Goal: Task Accomplishment & Management: Use online tool/utility

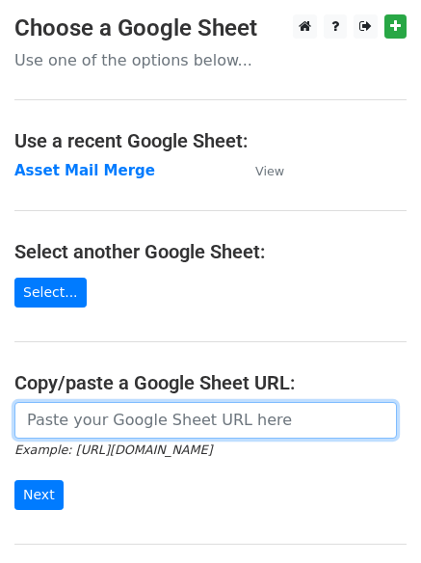
click at [155, 407] on input "url" at bounding box center [205, 420] width 383 height 37
paste input "https://docs.google.com/spreadsheets/d/11E0mTLcCozUA60jUEx8QPL2YRAWFFwhPeXUi5ct…"
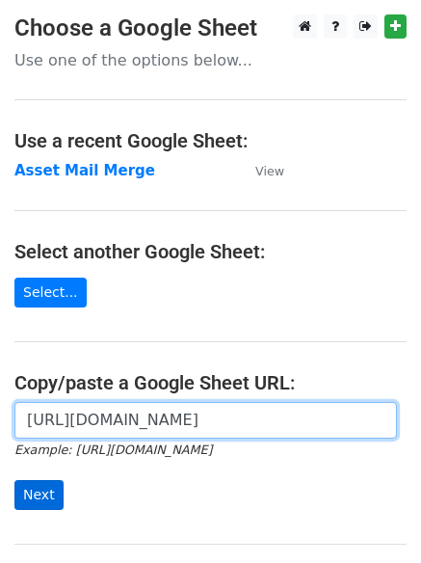
type input "https://docs.google.com/spreadsheets/d/11E0mTLcCozUA60jUEx8QPL2YRAWFFwhPeXUi5ct…"
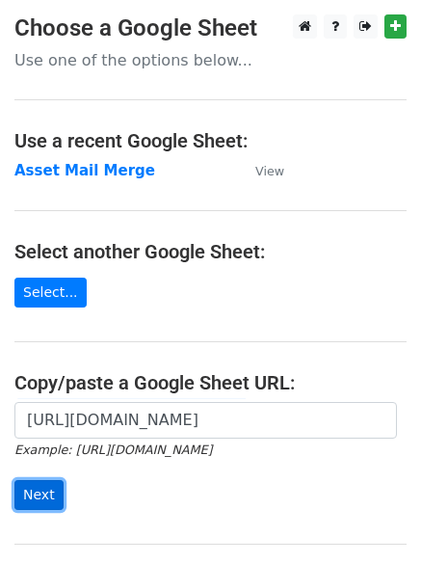
scroll to position [0, 0]
click at [46, 500] on input "Next" at bounding box center [38, 495] width 49 height 30
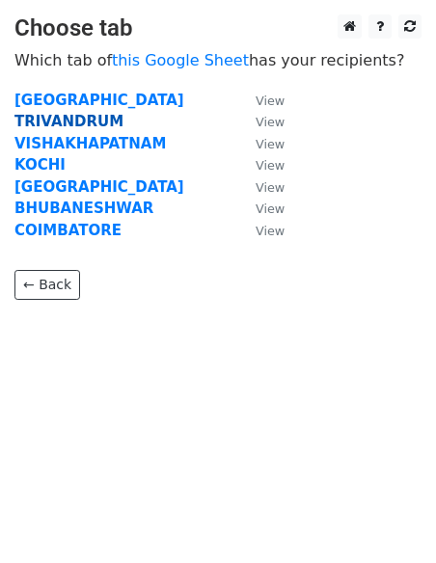
click at [67, 125] on strong "TRIVANDRUM" at bounding box center [68, 121] width 109 height 17
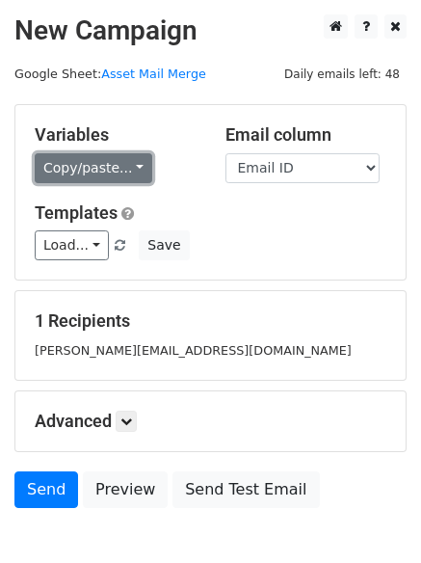
click at [73, 175] on link "Copy/paste..." at bounding box center [94, 168] width 118 height 30
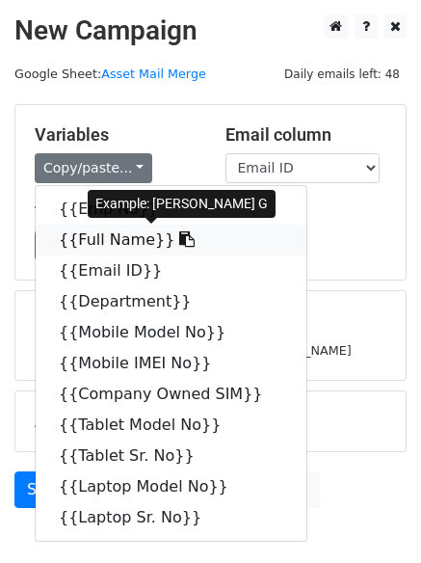
click at [100, 239] on link "{{Full Name}}" at bounding box center [171, 240] width 271 height 31
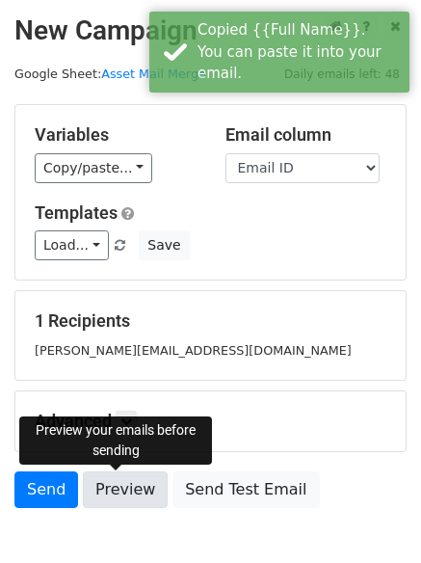
click at [122, 497] on link "Preview" at bounding box center [125, 490] width 85 height 37
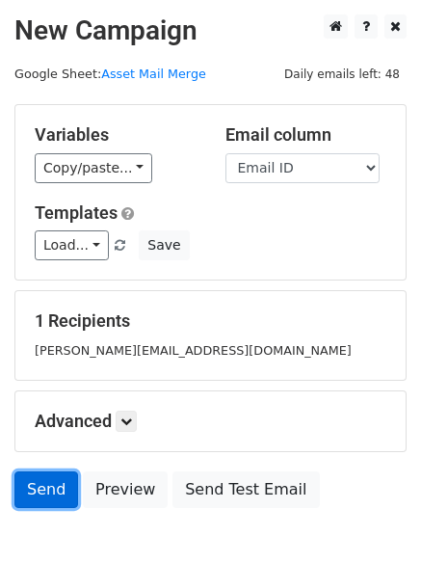
click at [56, 495] on link "Send" at bounding box center [46, 490] width 64 height 37
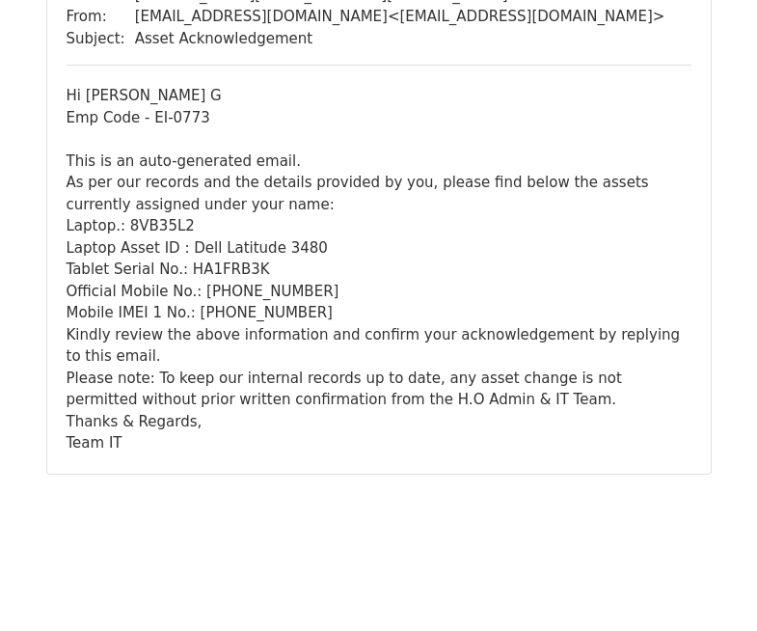
scroll to position [238, 0]
